Goal: Task Accomplishment & Management: Use online tool/utility

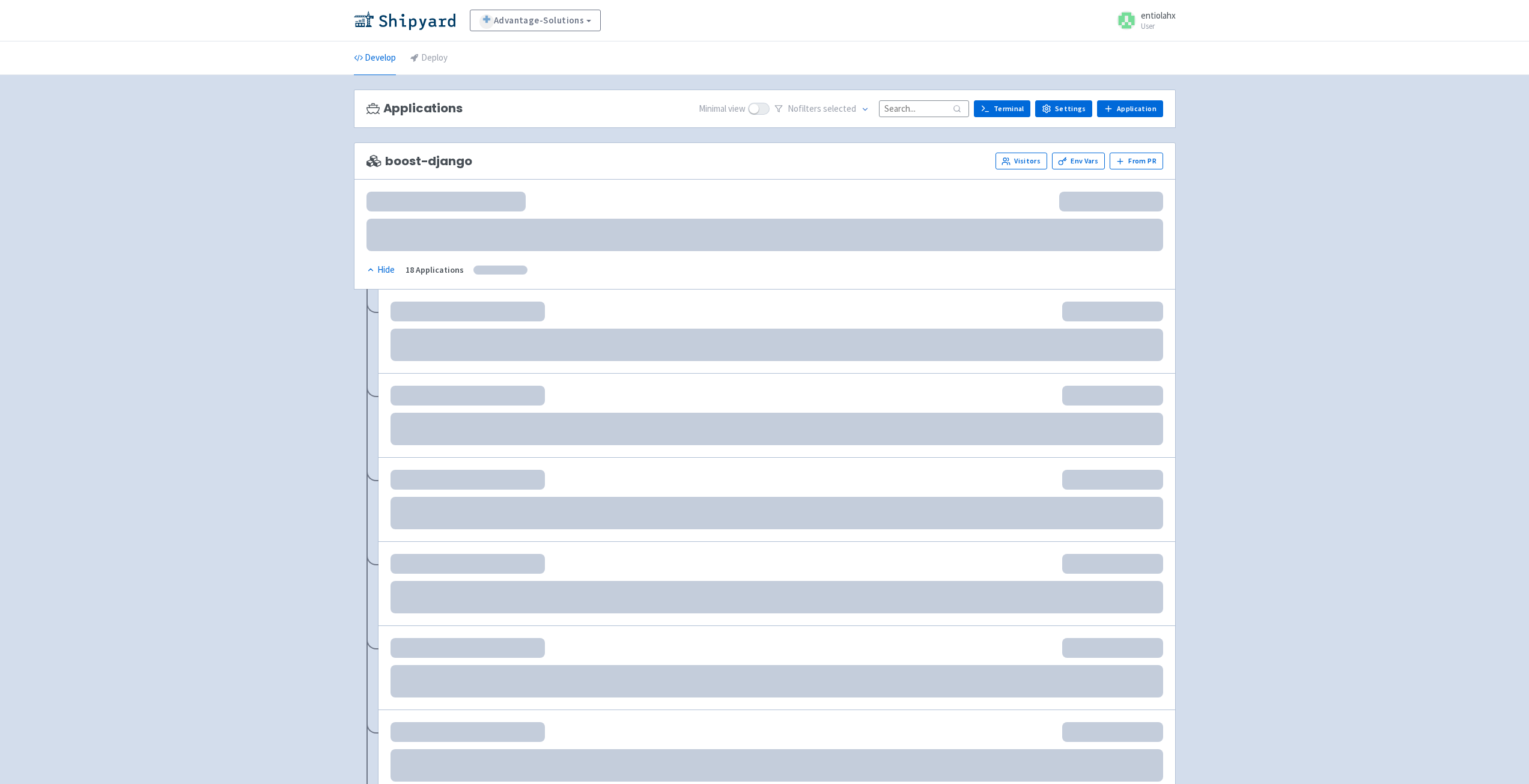
click at [934, 111] on input at bounding box center [924, 108] width 91 height 16
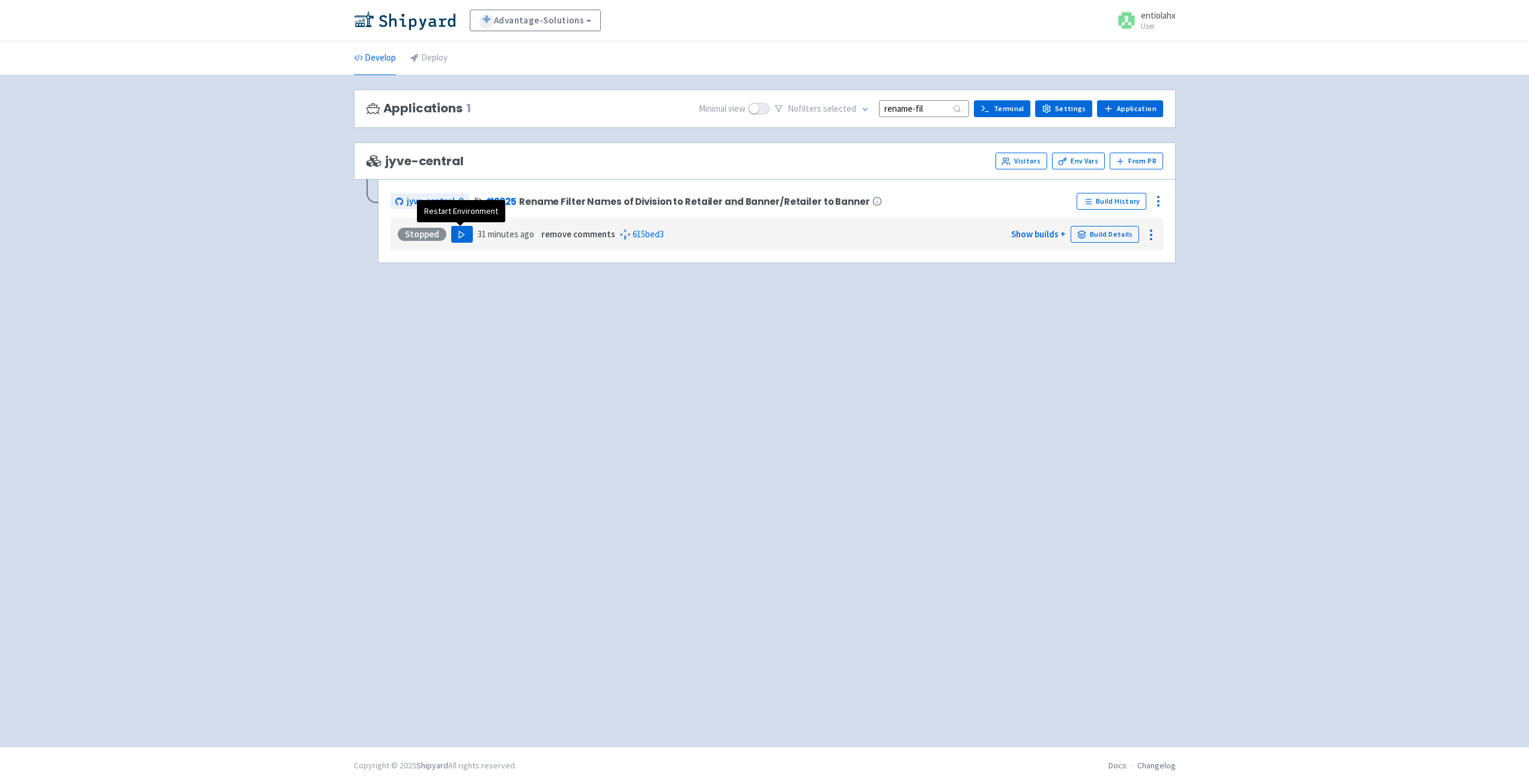
type input "rename-fil"
click at [457, 234] on icon "button" at bounding box center [462, 234] width 9 height 9
click at [446, 241] on button "button" at bounding box center [448, 234] width 20 height 17
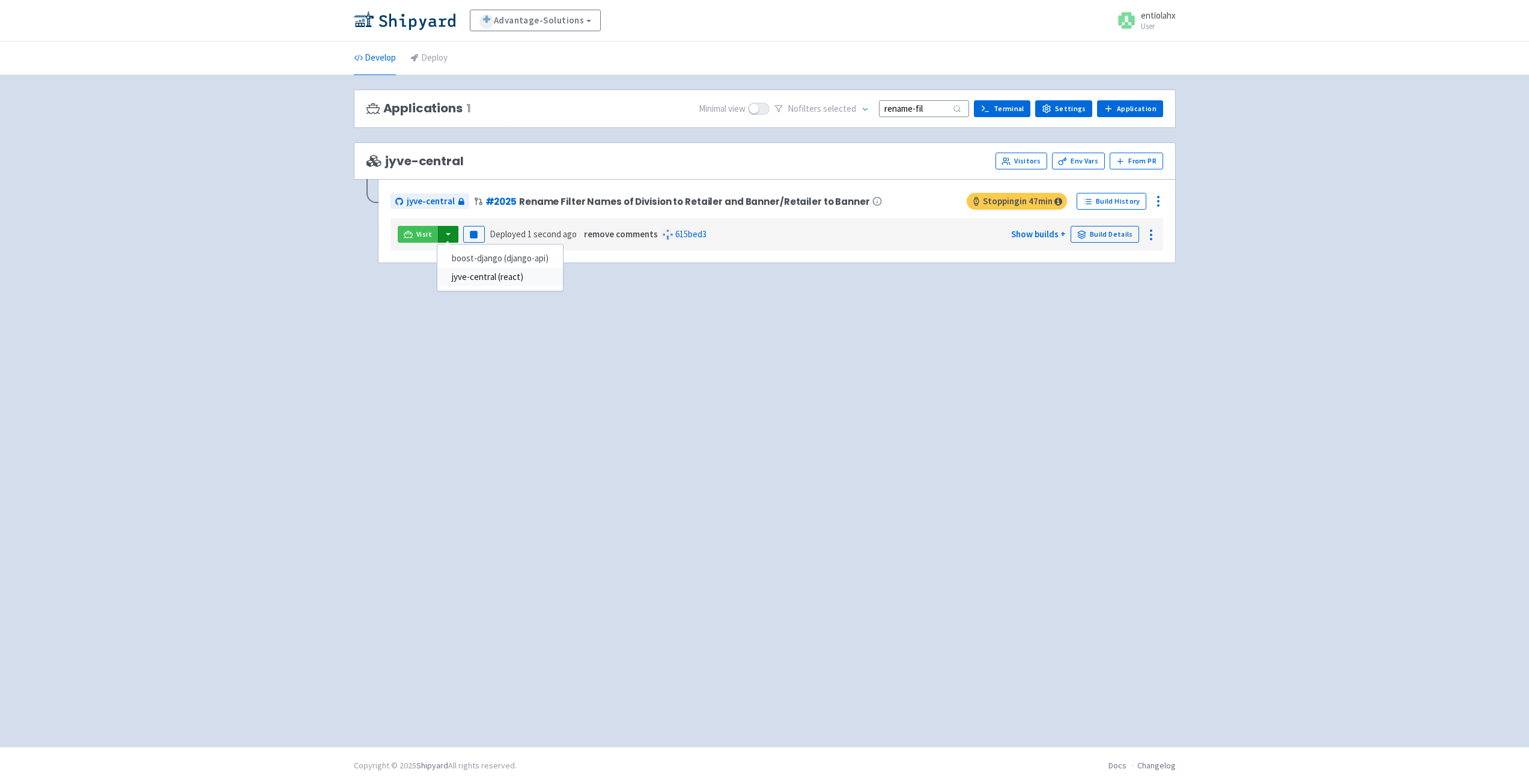
click at [486, 282] on link "jyve-central (react)" at bounding box center [500, 277] width 125 height 19
